Goal: Information Seeking & Learning: Learn about a topic

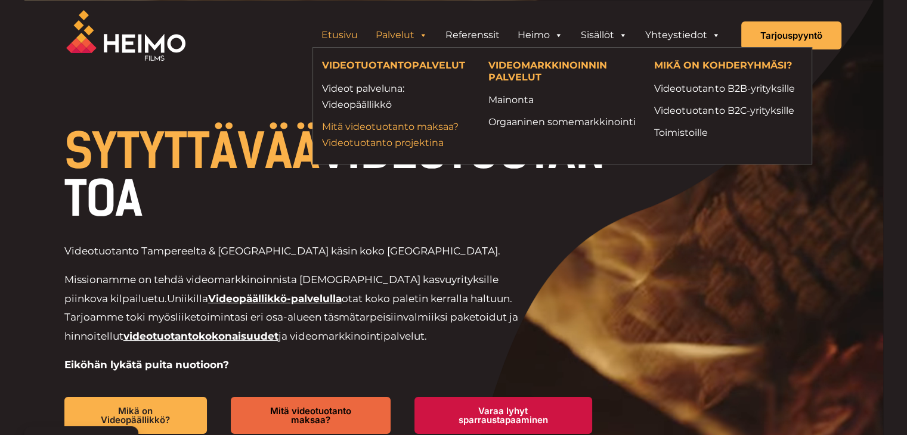
click at [405, 137] on link "Mitä videotuotanto maksaa? Videotuotanto projektina" at bounding box center [396, 135] width 149 height 32
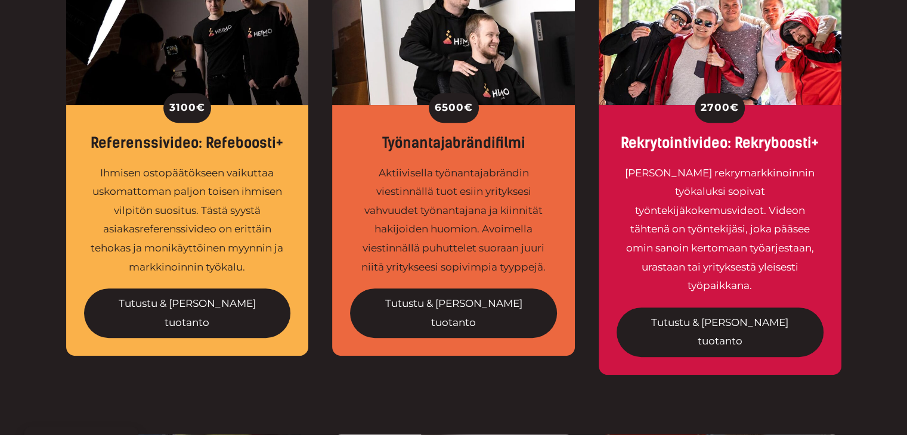
scroll to position [537, 0]
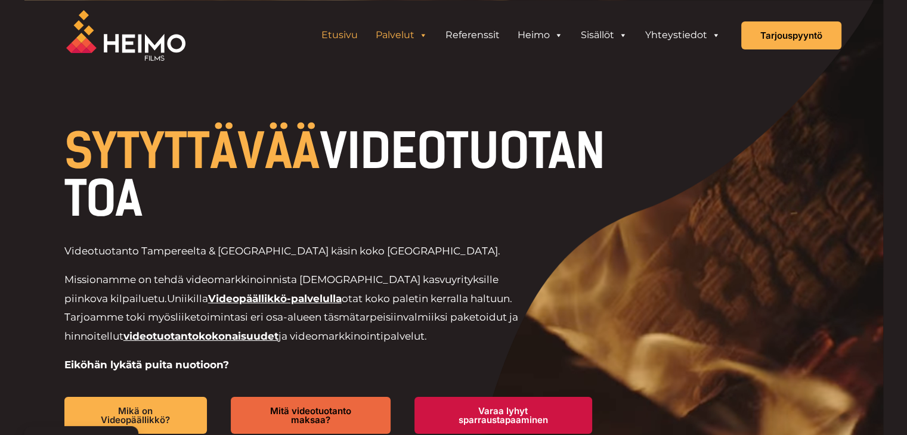
click at [413, 30] on link "Palvelut" at bounding box center [402, 35] width 70 height 24
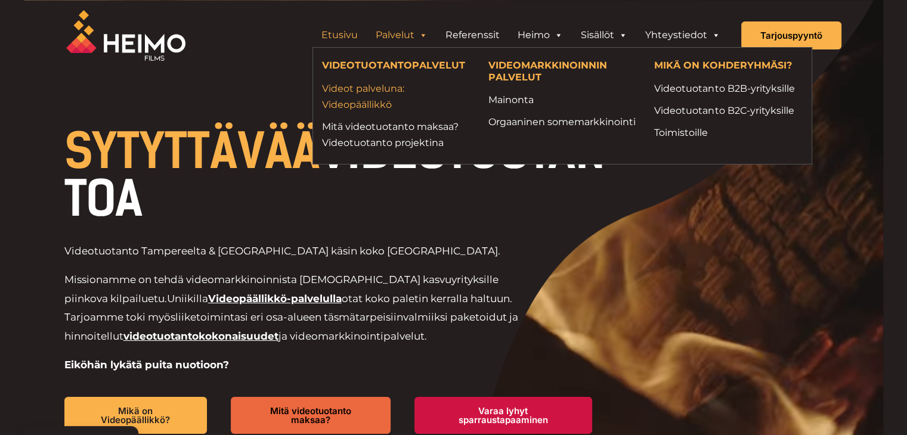
click at [366, 101] on link "Videot palveluna: Videopäällikkö" at bounding box center [396, 97] width 149 height 32
